Goal: Complete application form

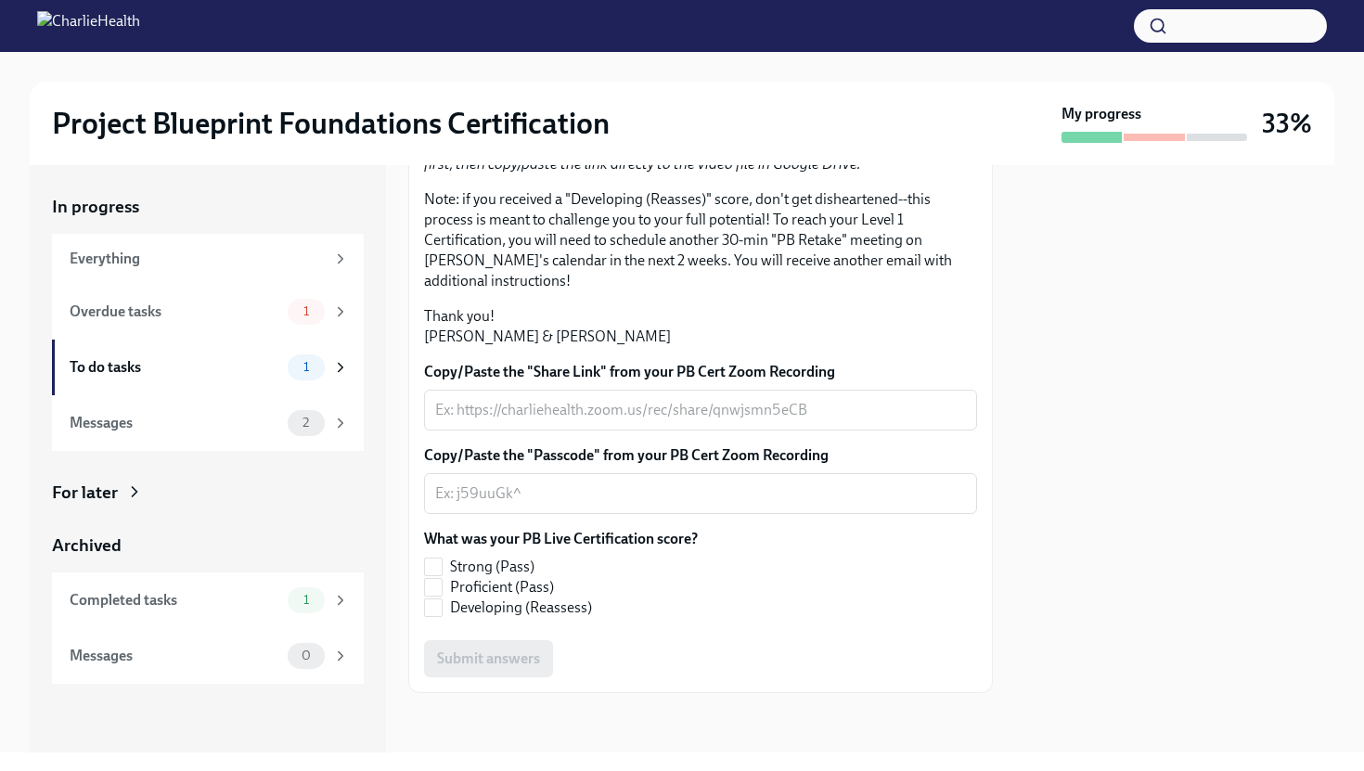
scroll to position [417, 0]
click at [627, 338] on div "x ​" at bounding box center [700, 410] width 553 height 41
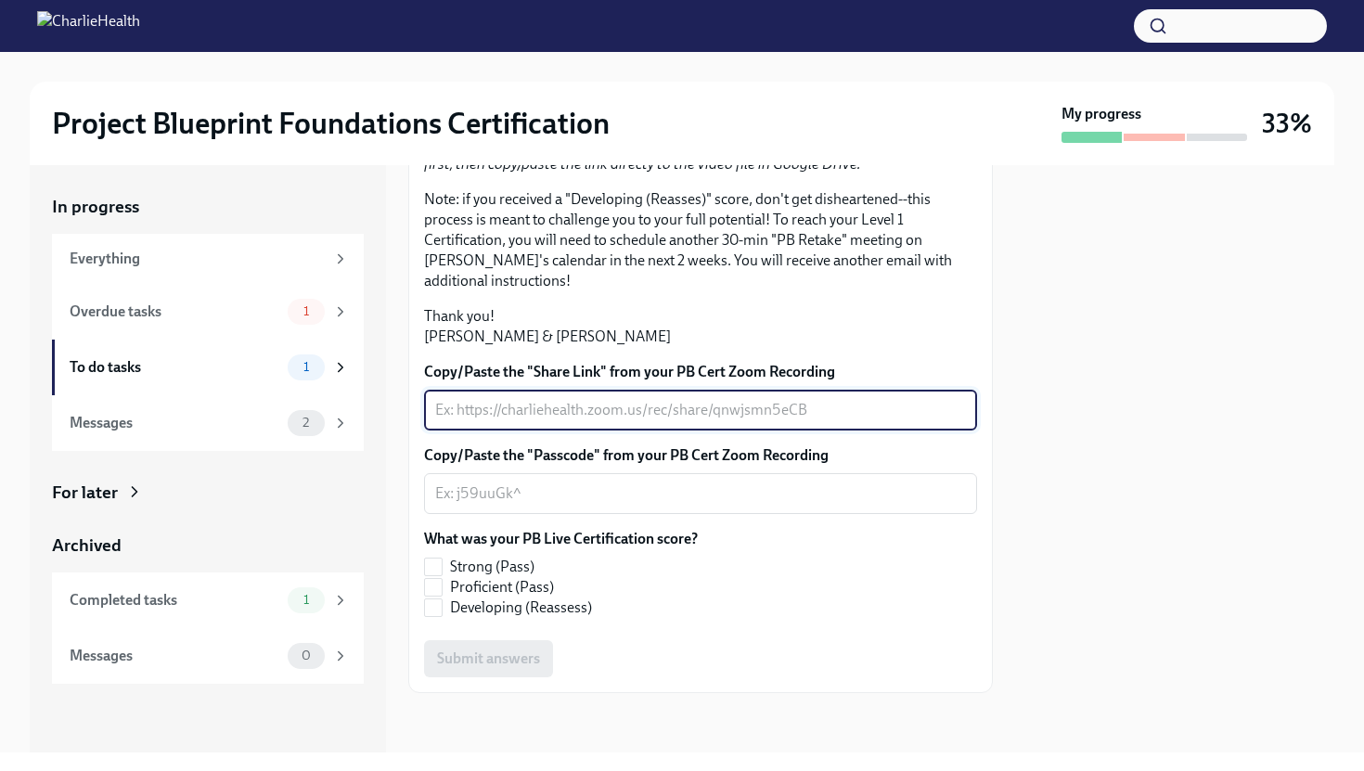
click at [687, 338] on div "x ​" at bounding box center [700, 410] width 553 height 41
click at [687, 338] on div "Copy/Paste the "Share Link" from your PB Cert Zoom Recording x ​ Copy/Paste the…" at bounding box center [700, 519] width 553 height 315
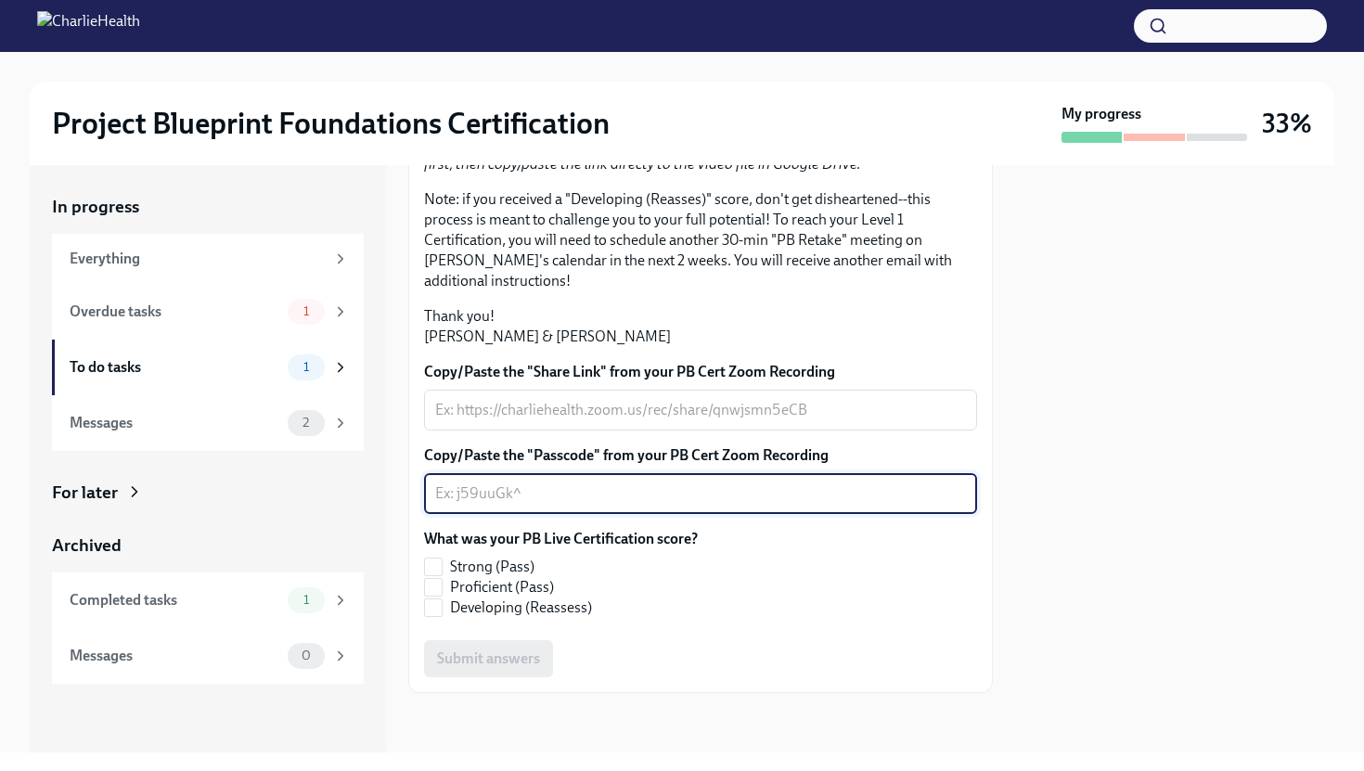
click at [687, 338] on textarea "Copy/Paste the "Passcode" from your PB Cert Zoom Recording" at bounding box center [700, 493] width 531 height 22
click at [512, 338] on span "Proficient (Pass)" at bounding box center [502, 587] width 104 height 20
click at [442, 338] on input "Proficient (Pass)" at bounding box center [433, 587] width 17 height 17
checkbox input "true"
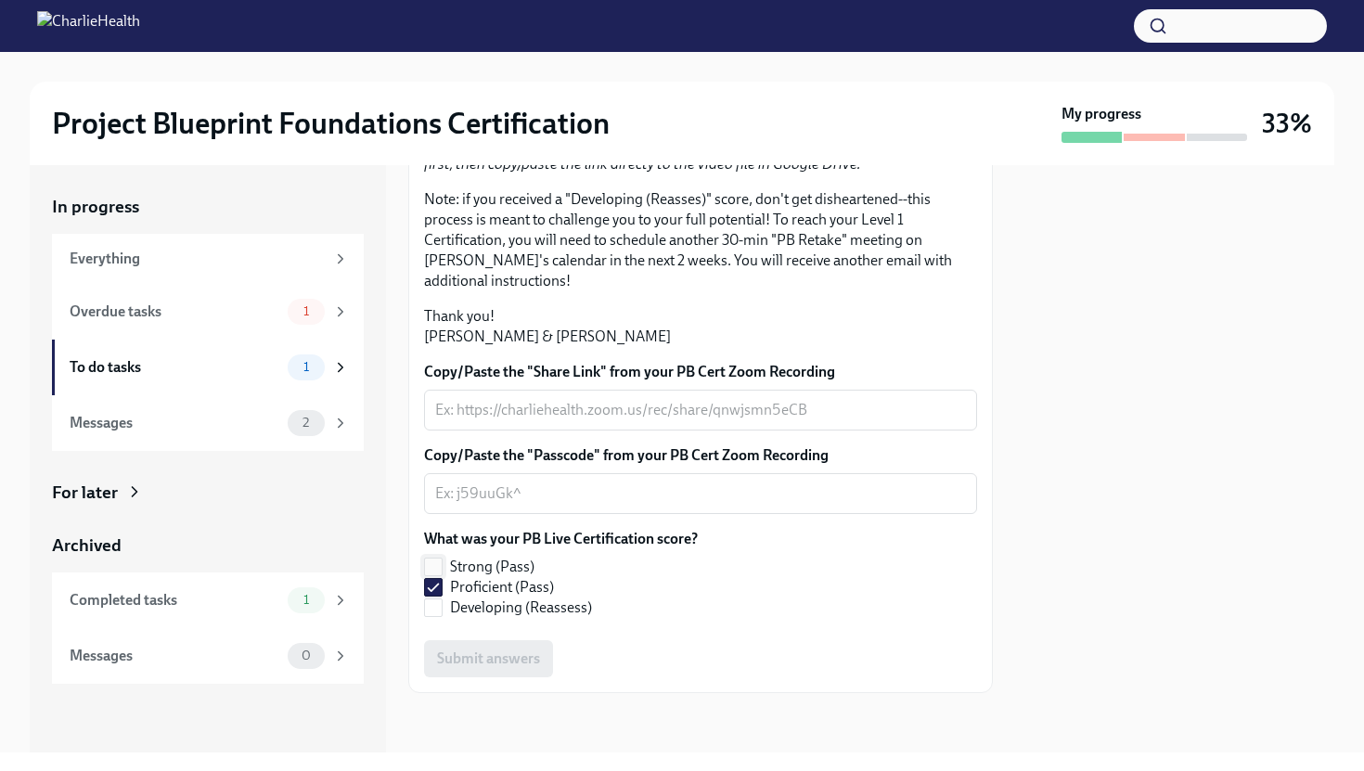
click at [495, 338] on span "Strong (Pass)" at bounding box center [492, 567] width 84 height 20
click at [442, 338] on input "Strong (Pass)" at bounding box center [433, 566] width 17 height 17
click at [495, 338] on span "Strong (Pass)" at bounding box center [492, 567] width 84 height 20
click at [442, 338] on input "Strong (Pass)" at bounding box center [433, 566] width 17 height 17
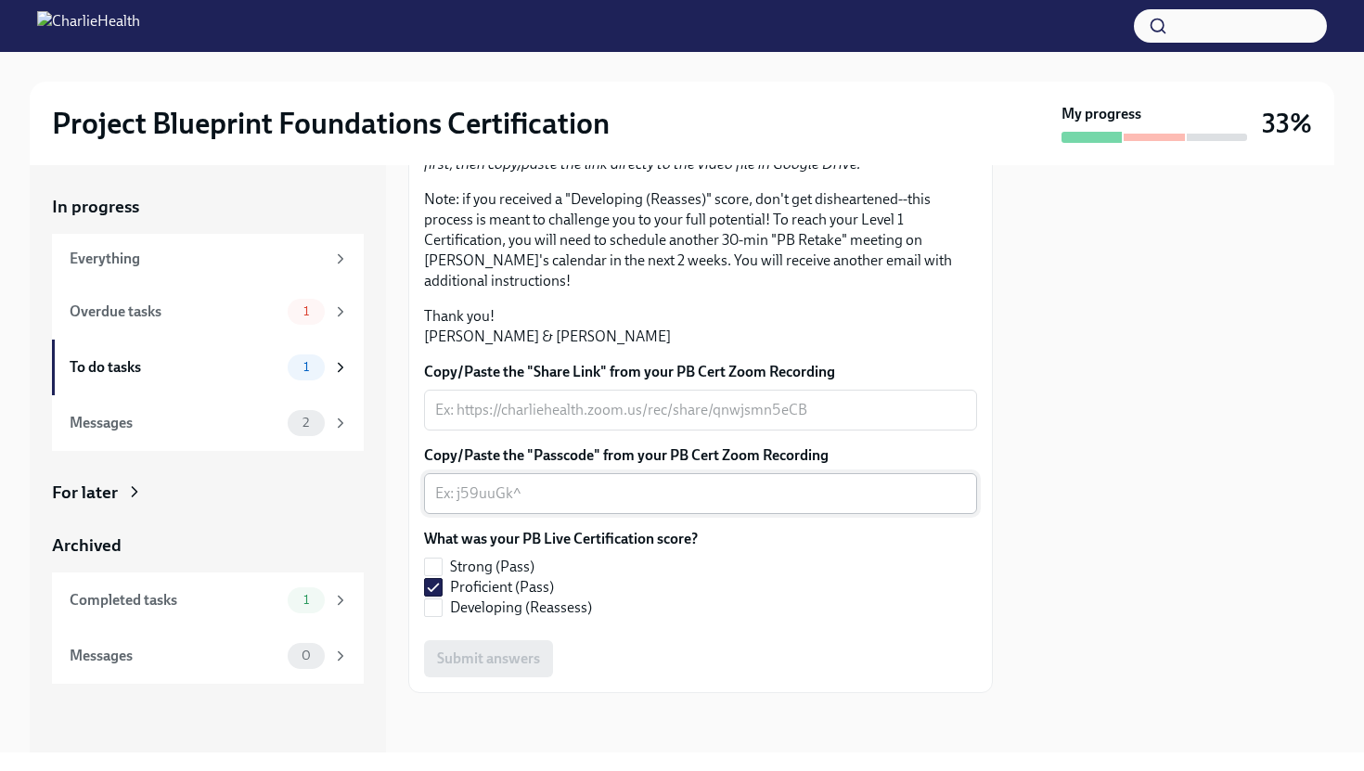
click at [687, 338] on textarea "Copy/Paste the "Passcode" from your PB Cert Zoom Recording" at bounding box center [700, 493] width 531 height 22
click at [438, 338] on input "Strong (Pass)" at bounding box center [433, 566] width 17 height 17
checkbox input "true"
click at [438, 338] on input "Proficient (Pass)" at bounding box center [433, 587] width 17 height 17
checkbox input "false"
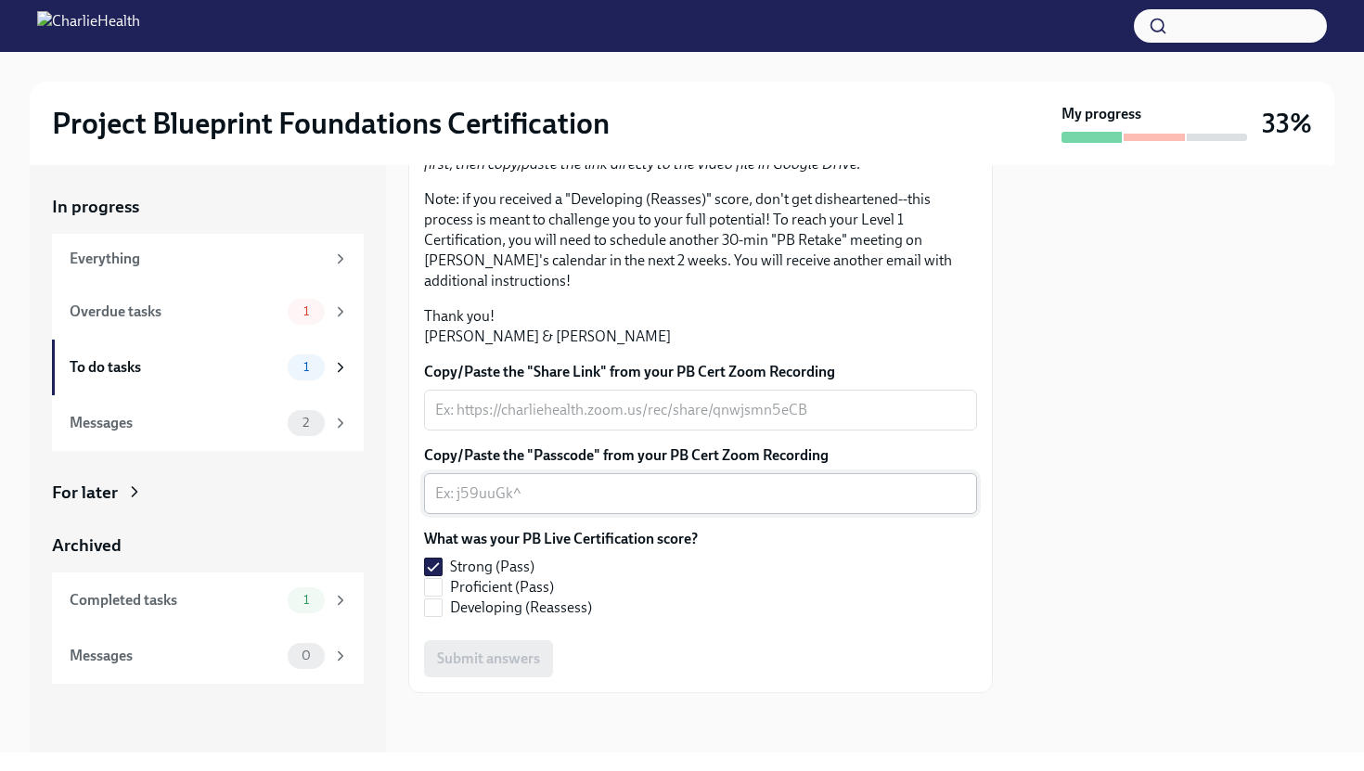
click at [595, 338] on textarea "Copy/Paste the "Passcode" from your PB Cert Zoom Recording" at bounding box center [700, 493] width 531 height 22
click at [687, 338] on div "Copy/Paste the "Share Link" from your PB Cert Zoom Recording x ​ Copy/Paste the…" at bounding box center [700, 519] width 553 height 315
click at [687, 338] on textarea "Copy/Paste the "Share Link" from your PB Cert Zoom Recording" at bounding box center [700, 410] width 531 height 22
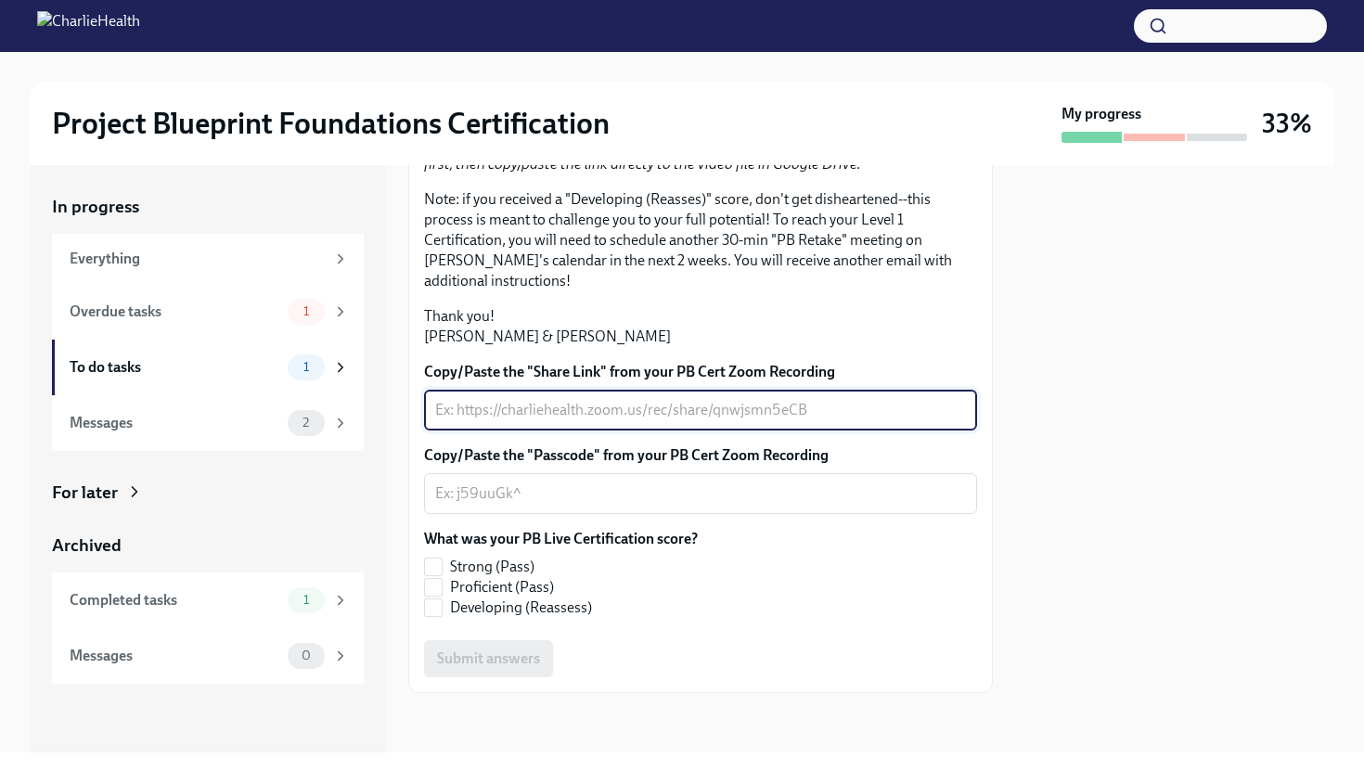
paste textarea "PB Cert Meeting.mp4"
type textarea "PB Cert Meeting.mp4"
click at [628, 338] on textarea "PB Cert Meeting.mp4" at bounding box center [700, 410] width 531 height 22
